Goal: Navigation & Orientation: Find specific page/section

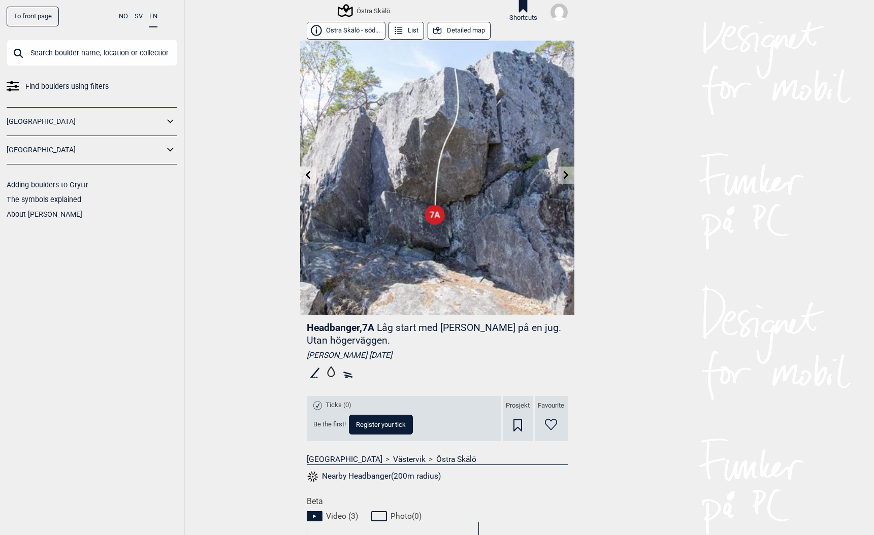
click at [34, 12] on link "To front page" at bounding box center [33, 17] width 52 height 20
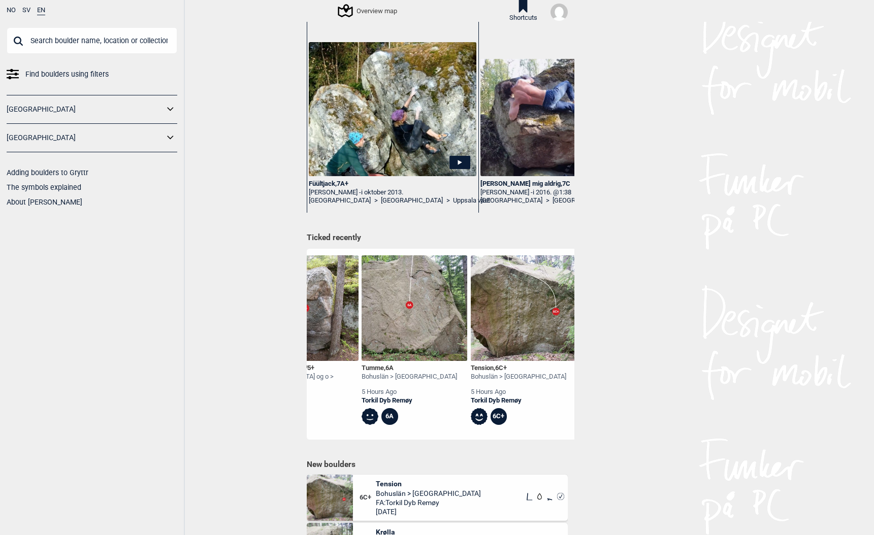
scroll to position [0, 64]
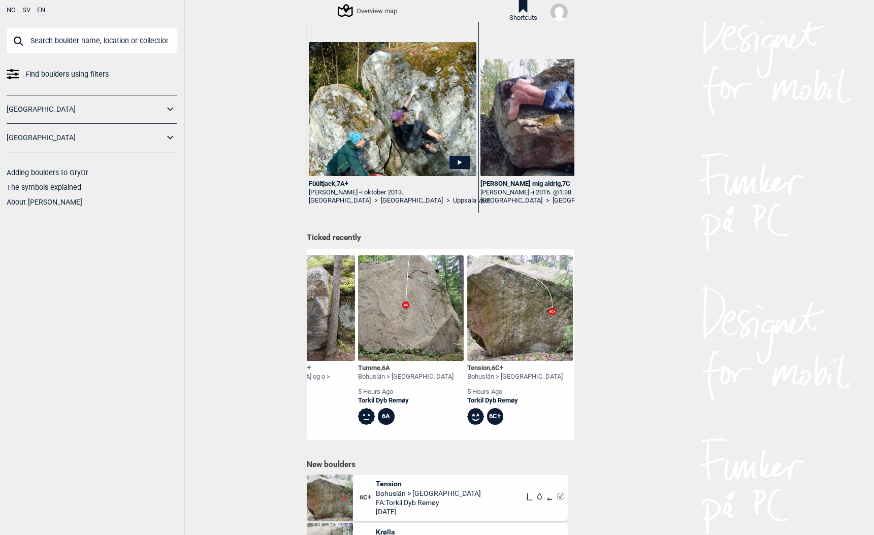
click at [366, 367] on div "Tumme , 6A" at bounding box center [405, 368] width 95 height 9
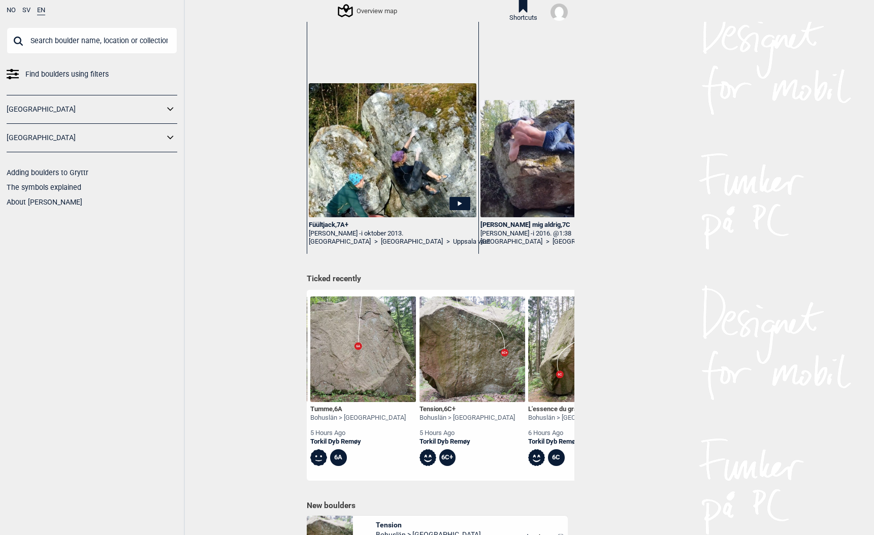
scroll to position [121, 0]
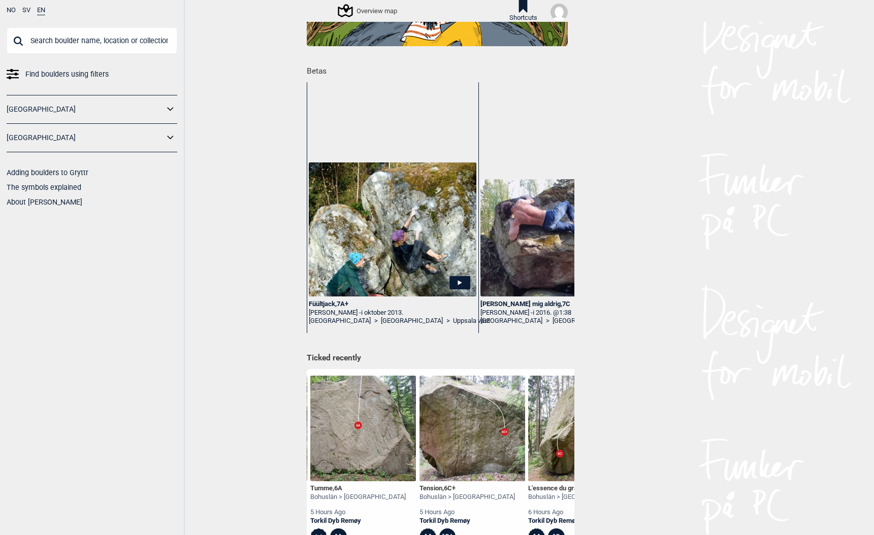
click at [557, 12] on img at bounding box center [558, 12] width 17 height 17
